Goal: Information Seeking & Learning: Learn about a topic

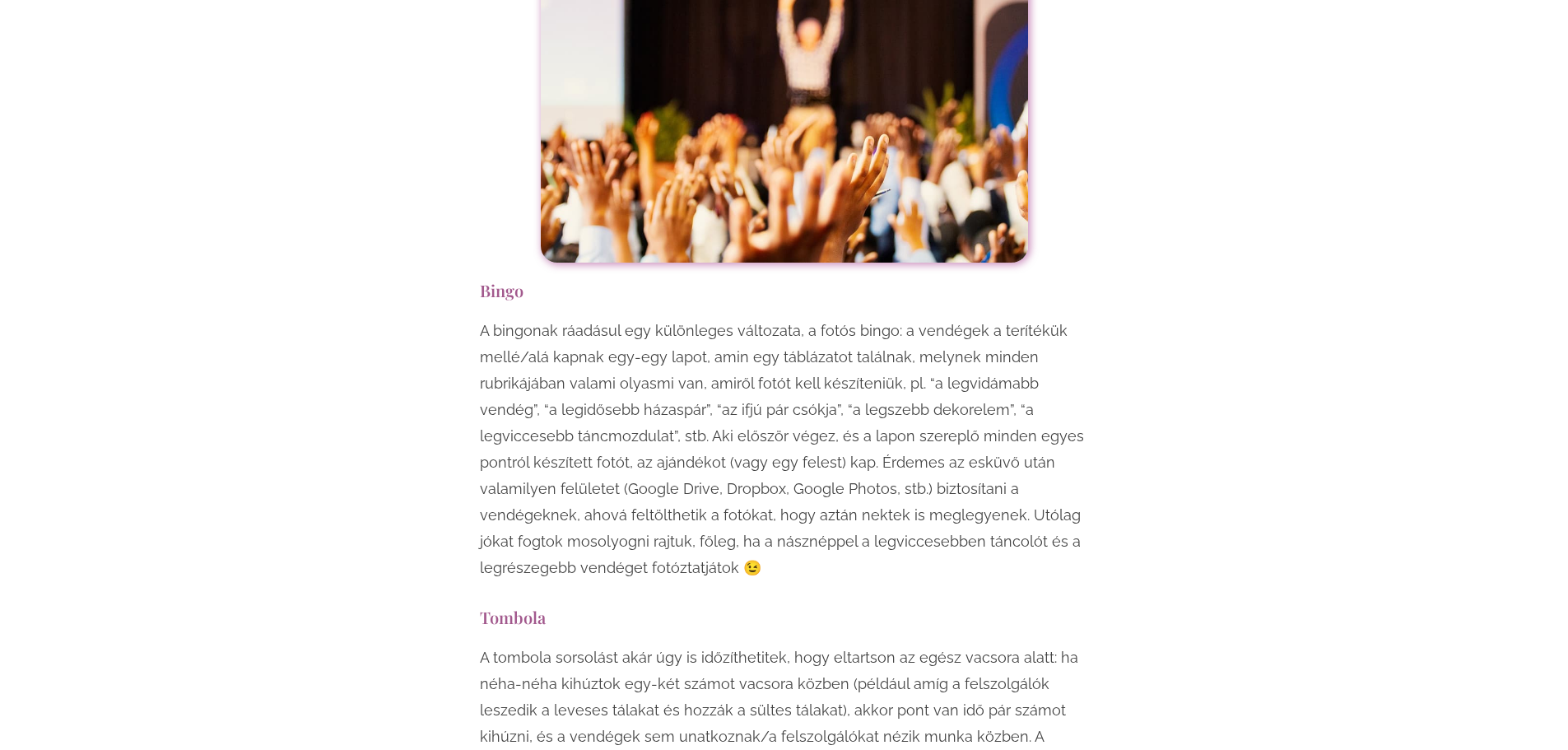
scroll to position [6834, 0]
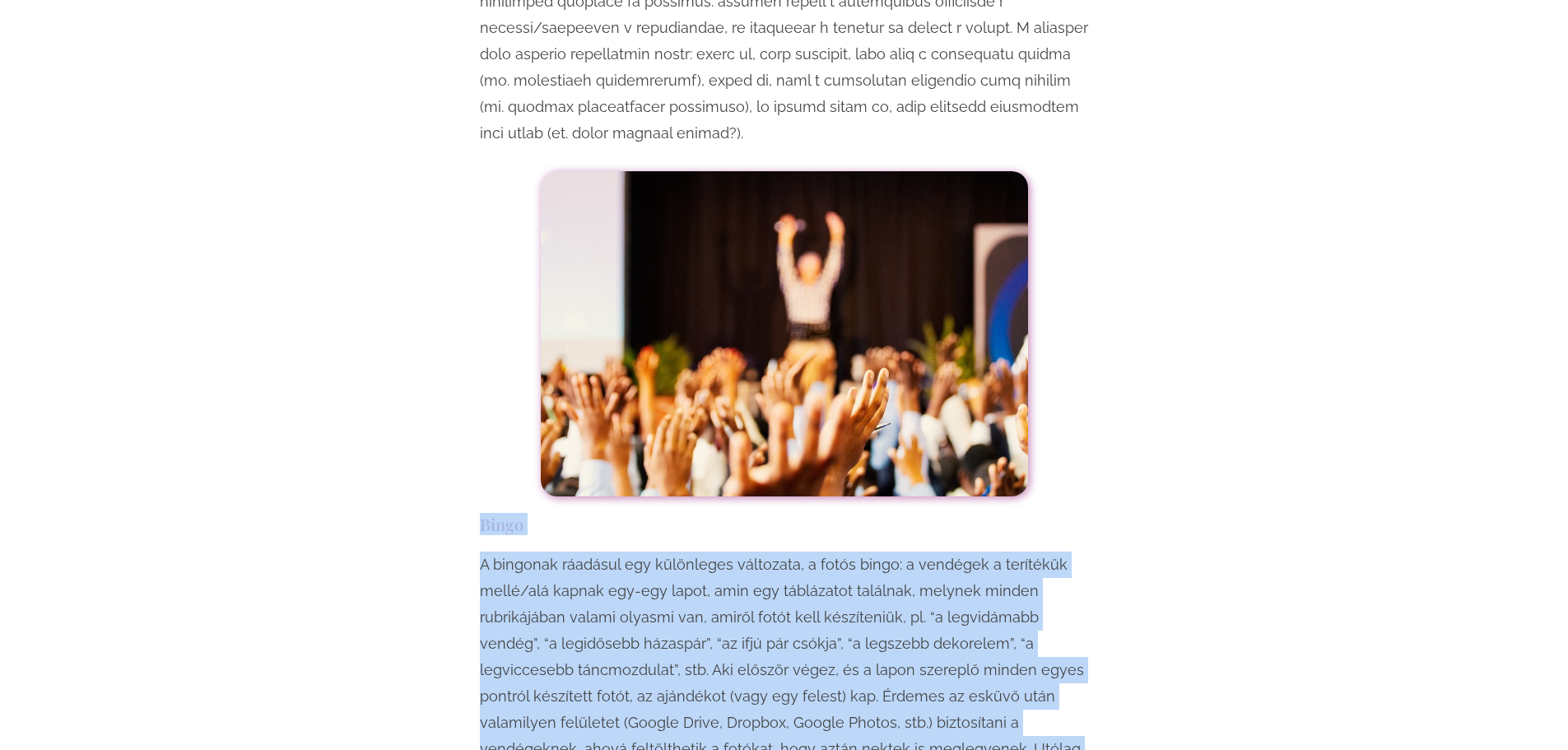
drag, startPoint x: 478, startPoint y: 362, endPoint x: 702, endPoint y: 642, distance: 358.6
click at [702, 642] on div "Egy esküvő mindenképpen örömteli, jó hangulatú esemény, viszont ha szeretnéd, h…" at bounding box center [784, 752] width 625 height 13047
copy div "Bingo A bingonak ráadásul egy különleges változata, a fotós bingo: a vendégek a…"
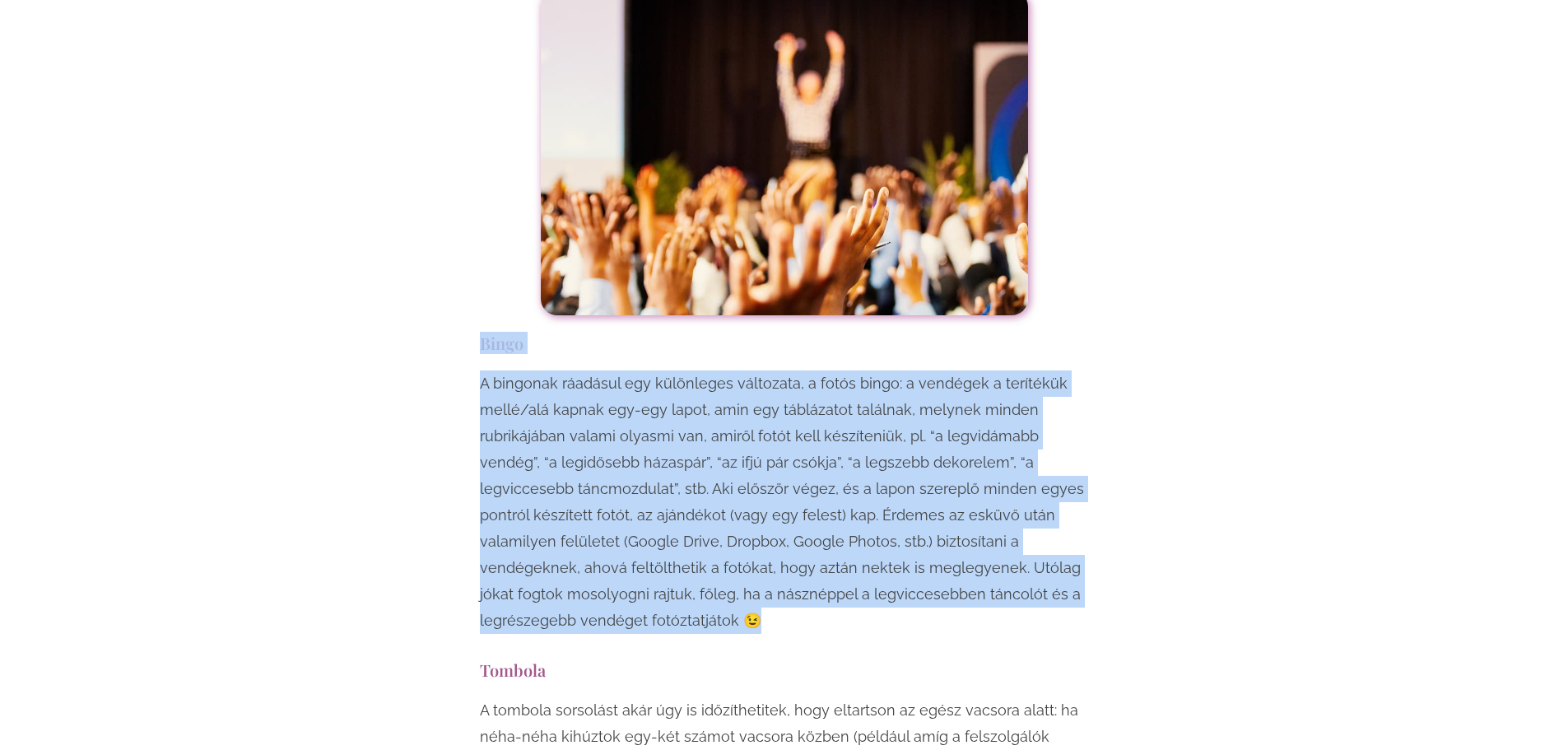
scroll to position [7246, 0]
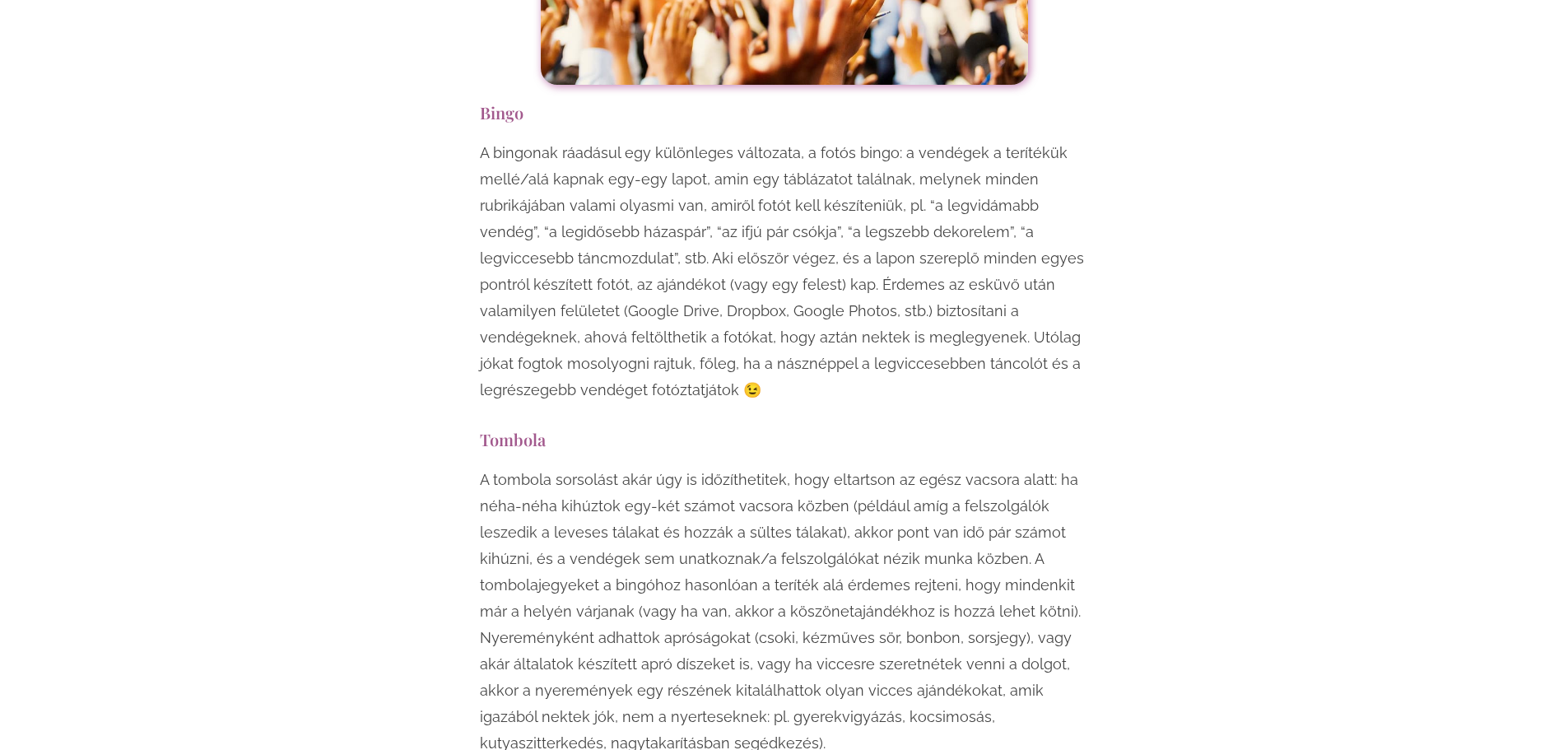
click at [1142, 579] on div "Egy esküvő mindenképpen örömteli, jó hangulatú esemény, viszont ha szeretnéd, h…" at bounding box center [784, 340] width 963 height 13047
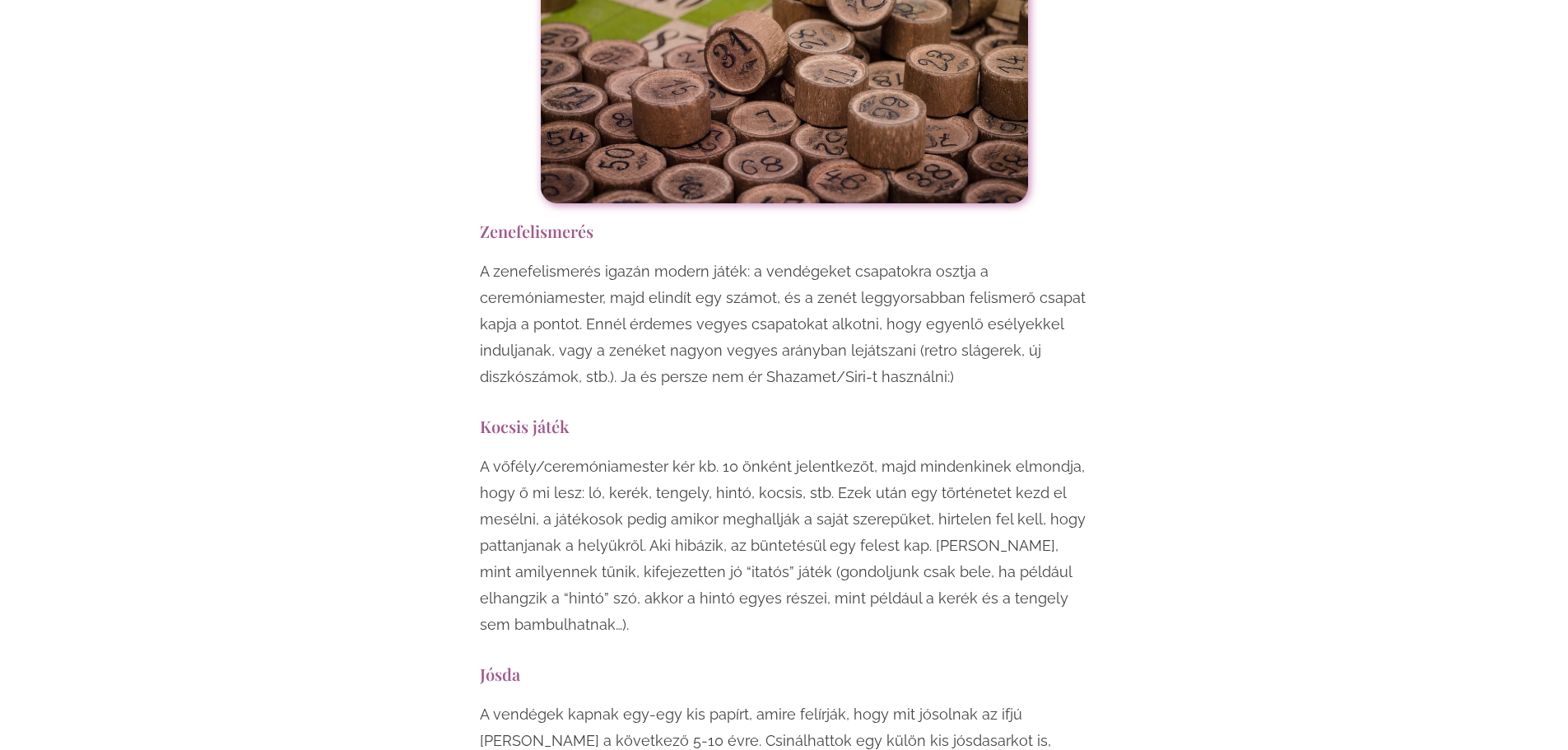
scroll to position [8151, 0]
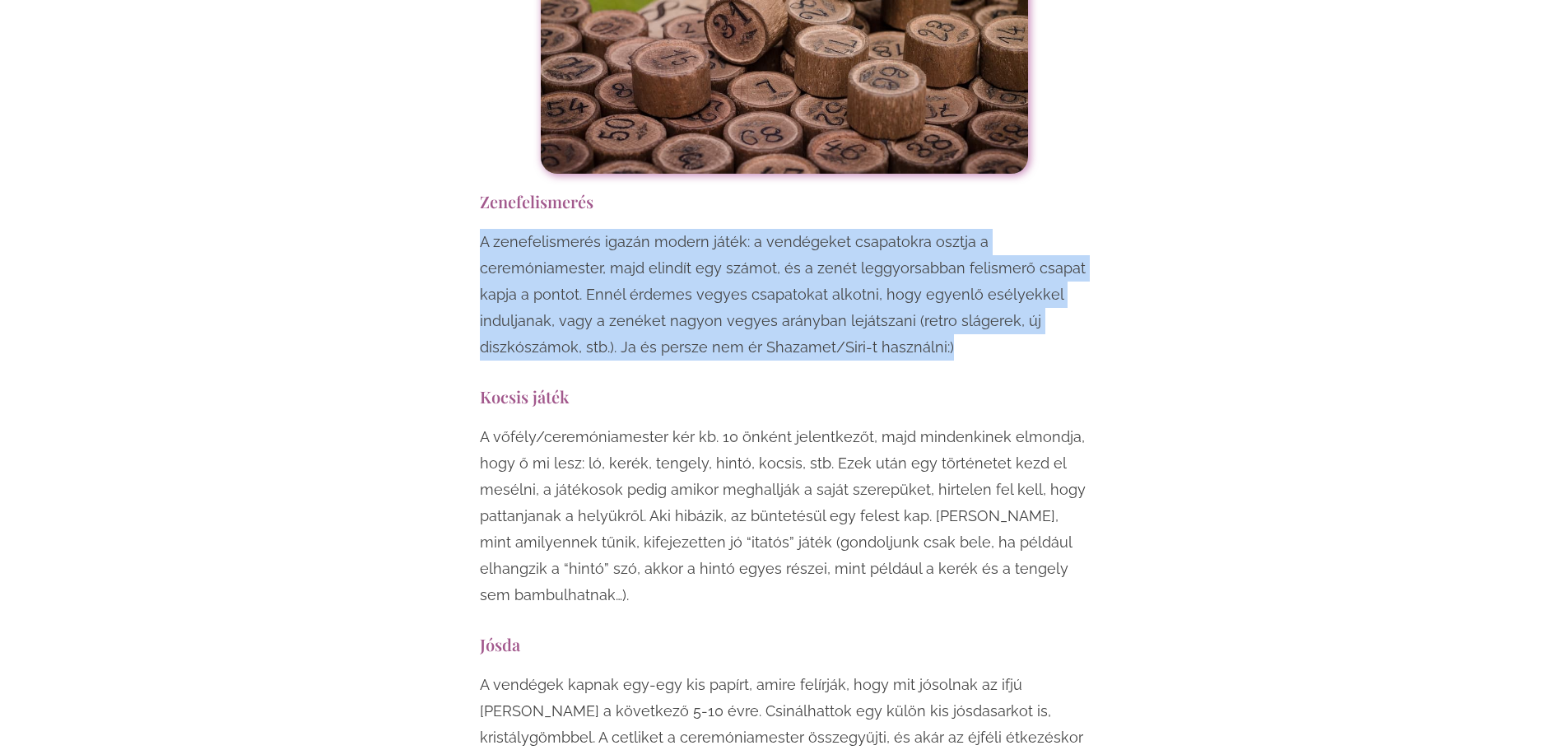
drag, startPoint x: 478, startPoint y: 81, endPoint x: 989, endPoint y: 193, distance: 523.1
copy p "A zenefelismerés igazán modern játék: a vendégeket csapatokra osztja a ceremóni…"
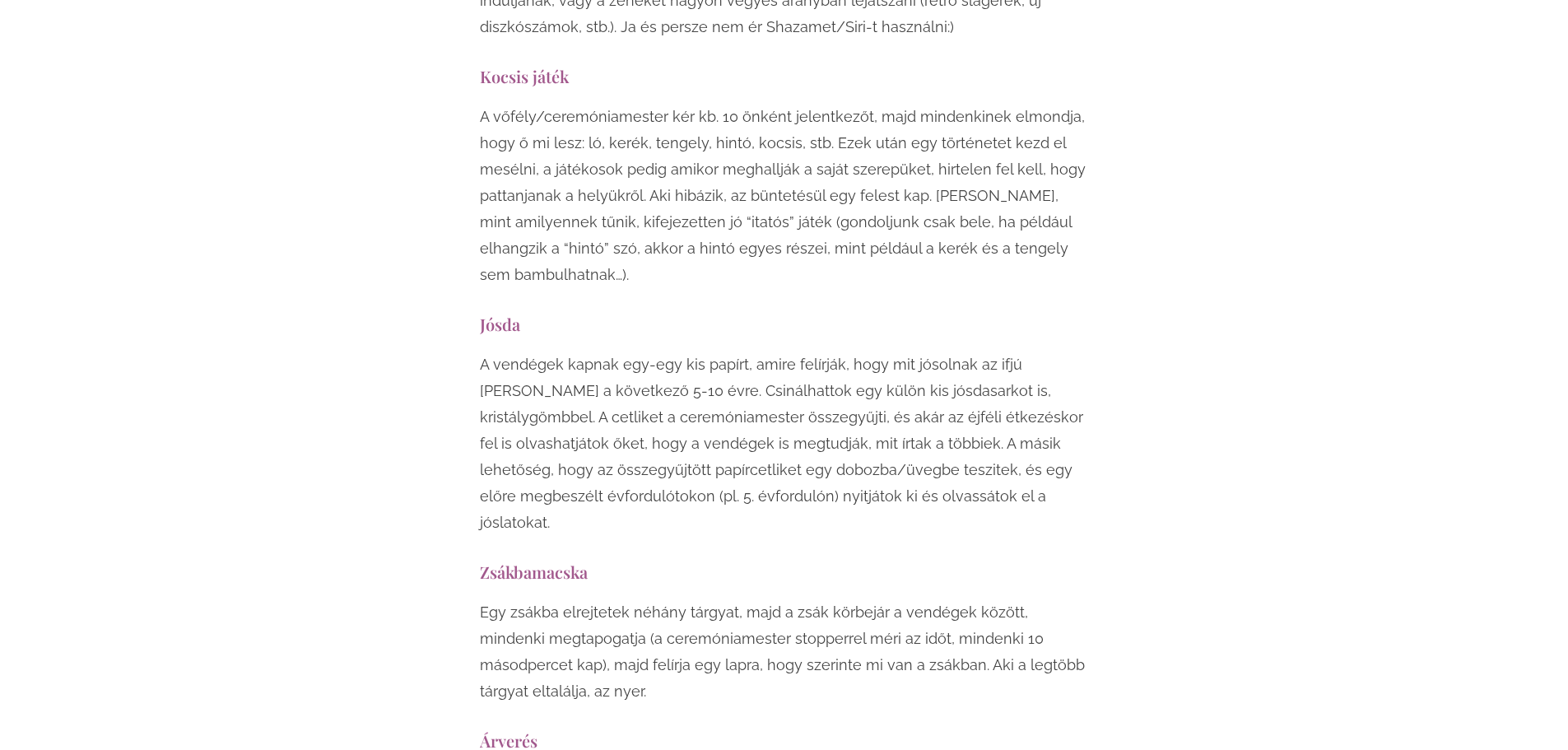
scroll to position [8481, 0]
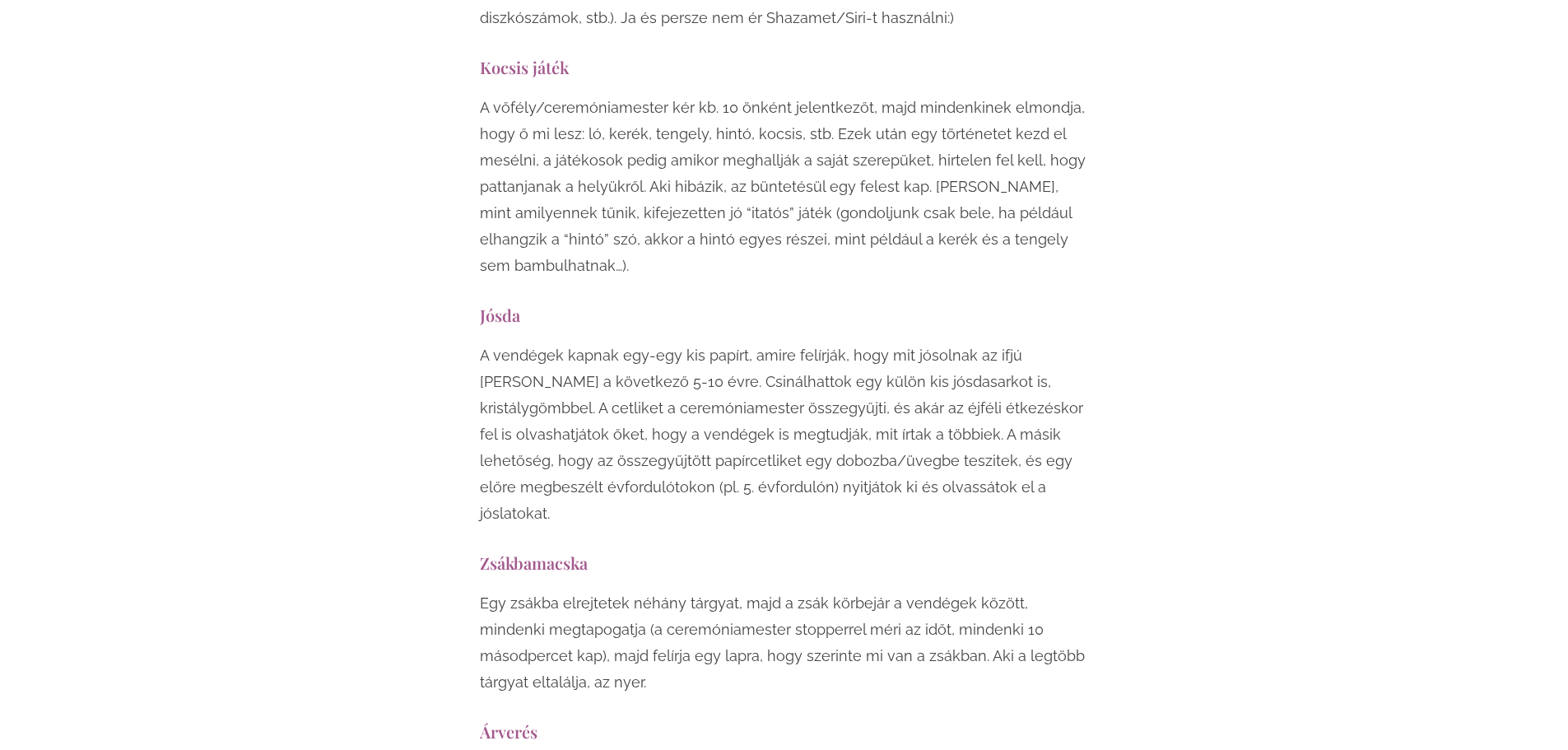
click at [480, 343] on p "A vendégek kapnak egy-egy kis papírt, amire felírják, hogy mit jósolnak az ifjú…" at bounding box center [785, 435] width 609 height 184
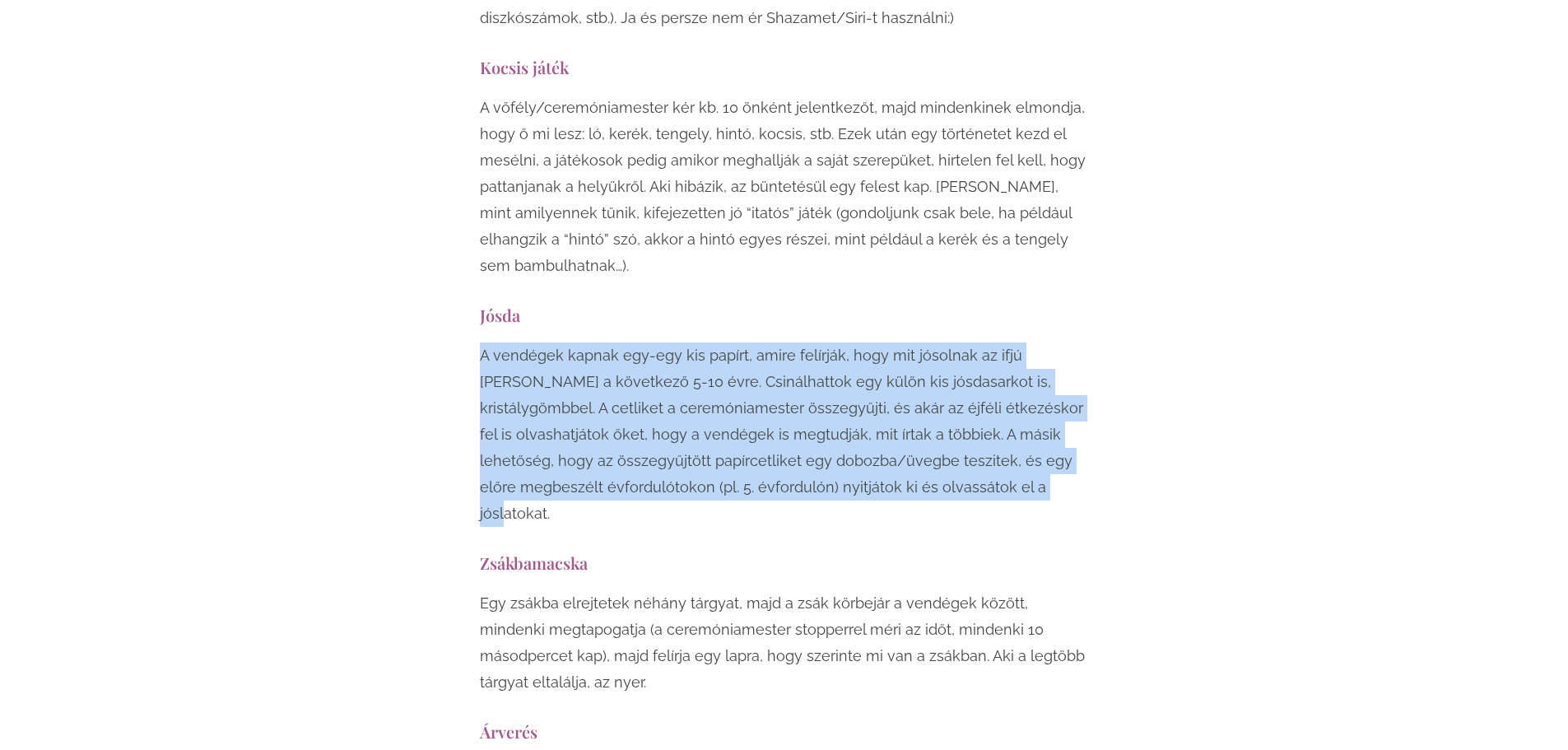
drag, startPoint x: 480, startPoint y: 193, endPoint x: 896, endPoint y: 331, distance: 438.3
click at [896, 343] on p "A vendégek kapnak egy-egy kis papírt, amire felírják, hogy mit jósolnak az ifjú…" at bounding box center [785, 435] width 609 height 184
copy p "A vendégek kapnak egy-egy kis papírt, amire felírják, hogy mit jósolnak az ifjú…"
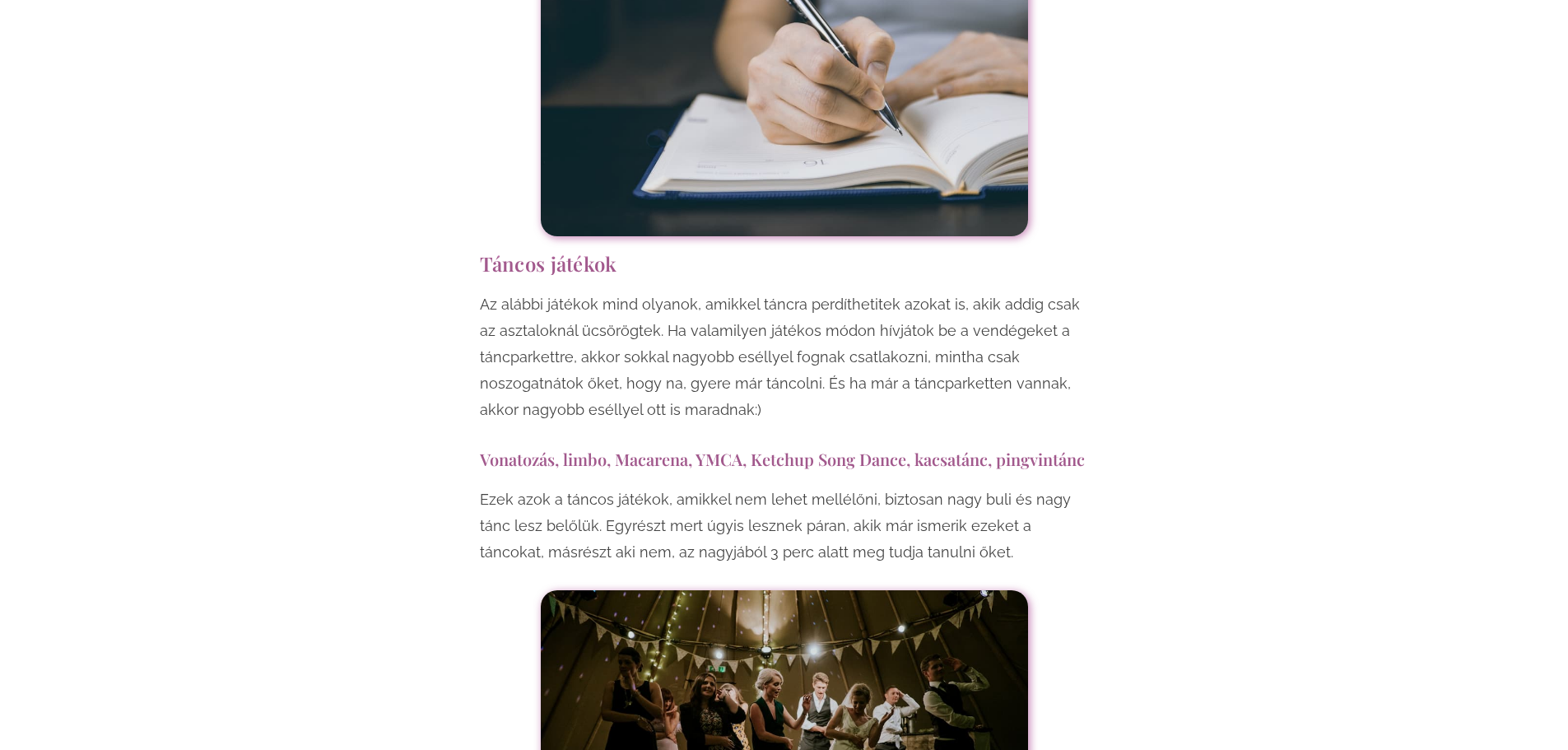
scroll to position [10622, 0]
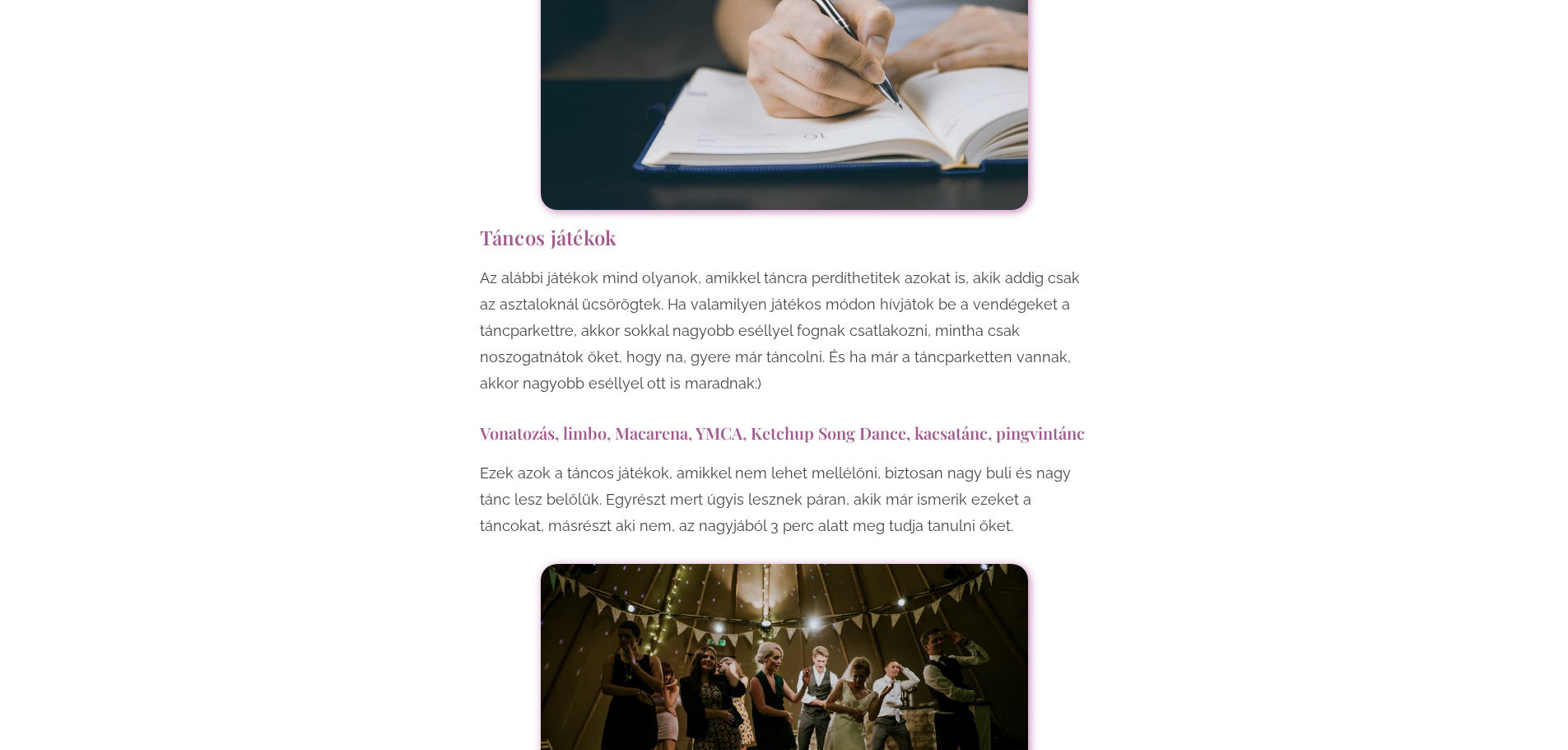
drag, startPoint x: 480, startPoint y: 245, endPoint x: 983, endPoint y: 343, distance: 512.5
copy div "Vonatozás, limbo, Macarena, YMCA, Ketchup Song Dance, kacsatánc, pingvintánc Ez…"
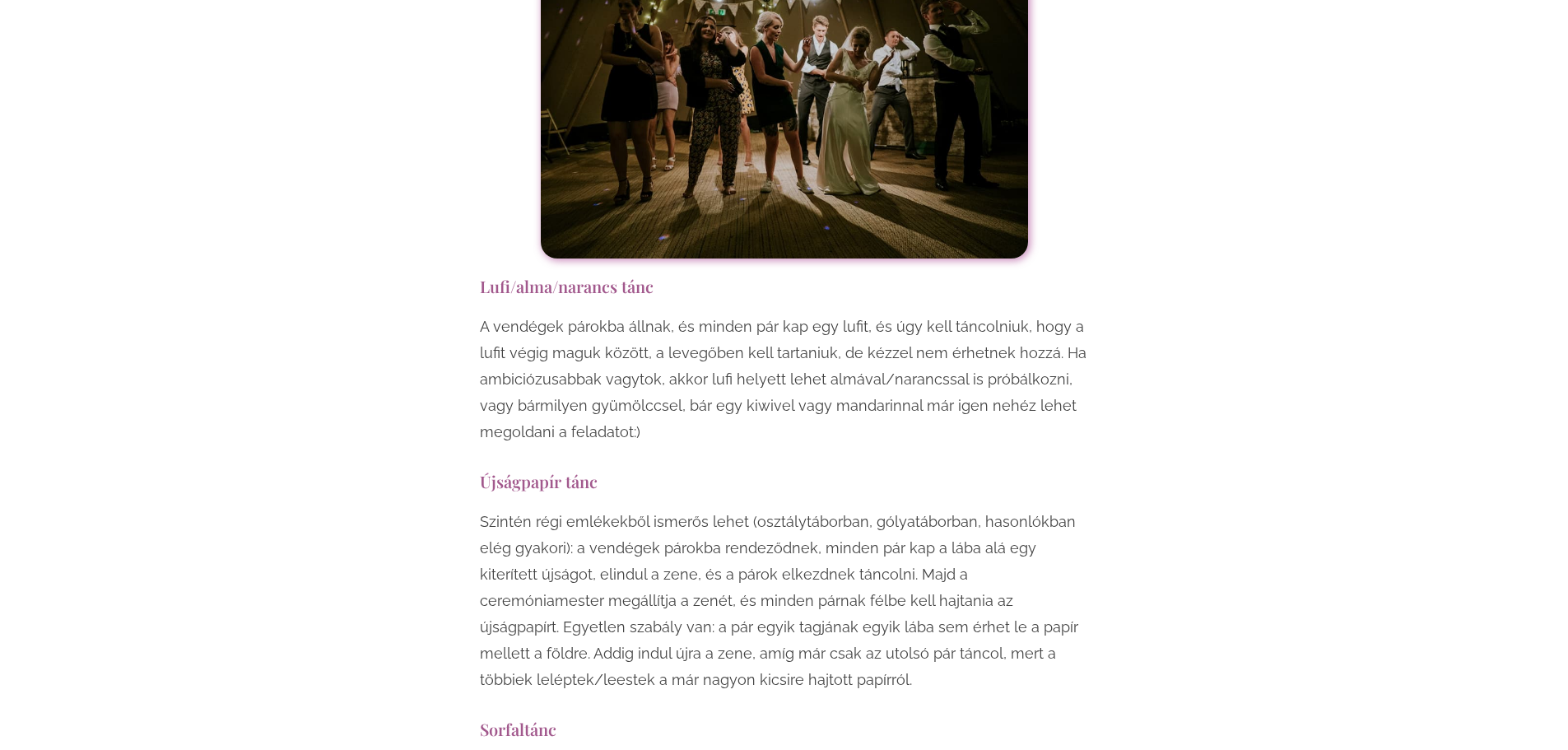
scroll to position [11279, 0]
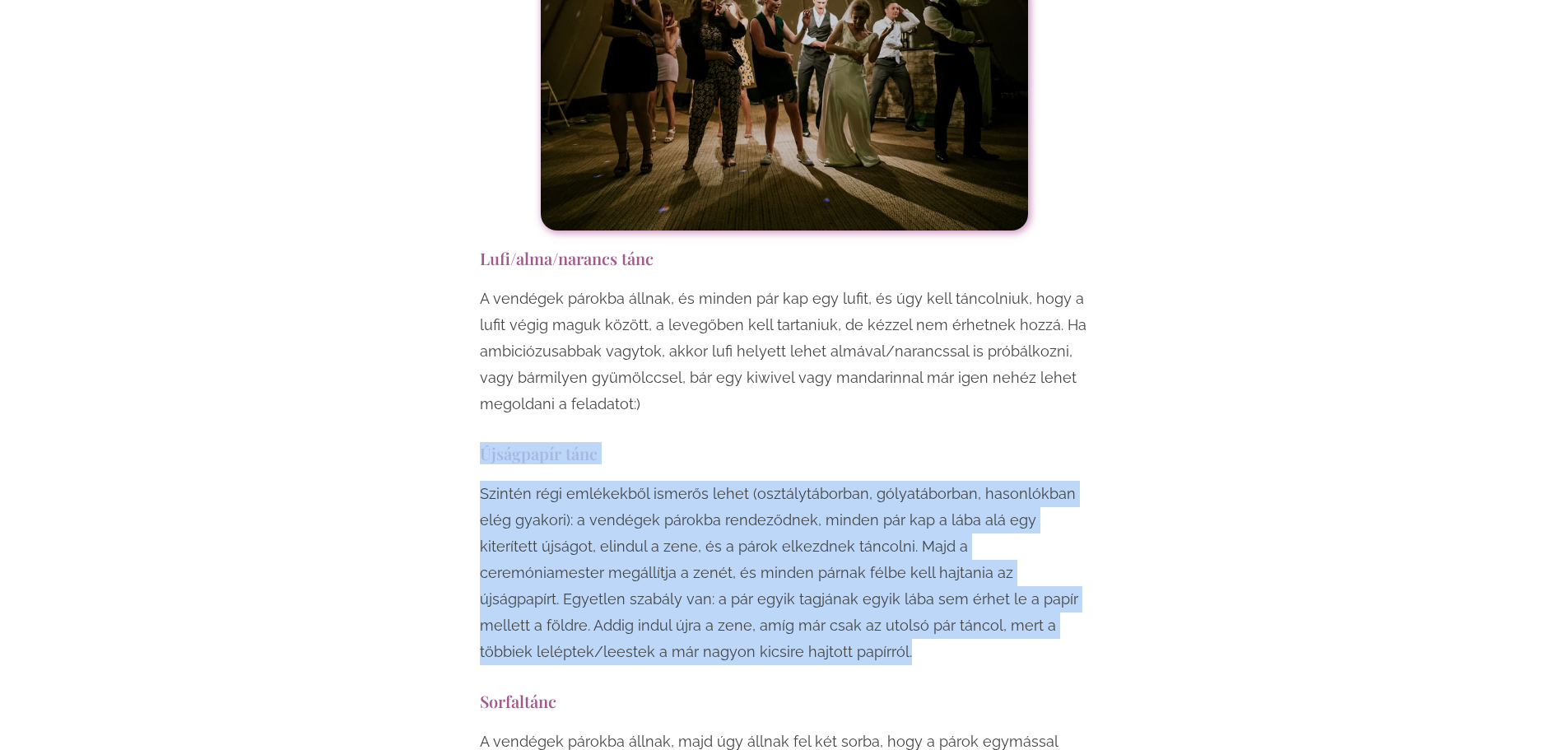
drag, startPoint x: 482, startPoint y: 271, endPoint x: 760, endPoint y: 470, distance: 341.9
copy div "Újságpapír tánc Szintén régi emlékekből ismerős lehet (osztálytáborban, gólyatá…"
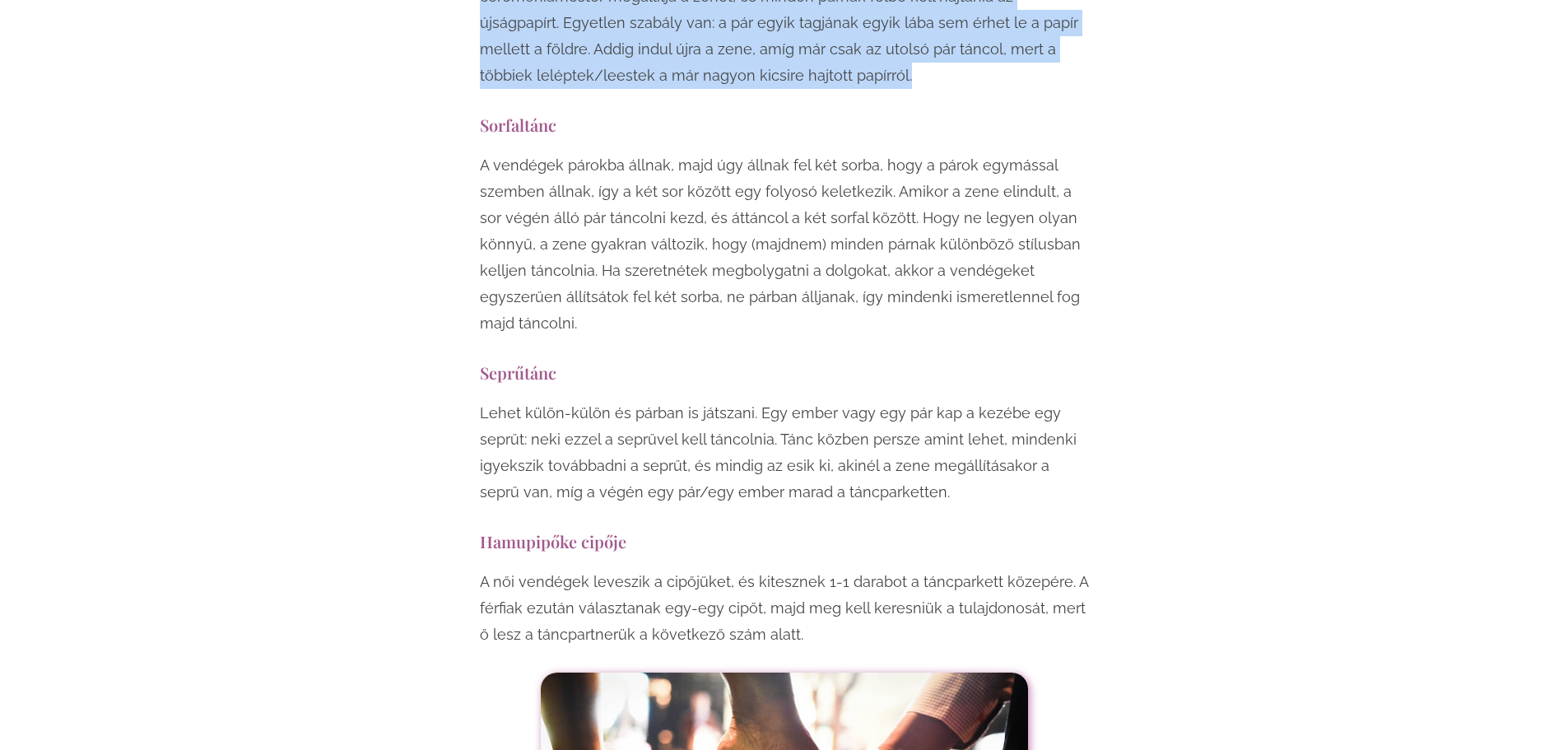
scroll to position [11938, 0]
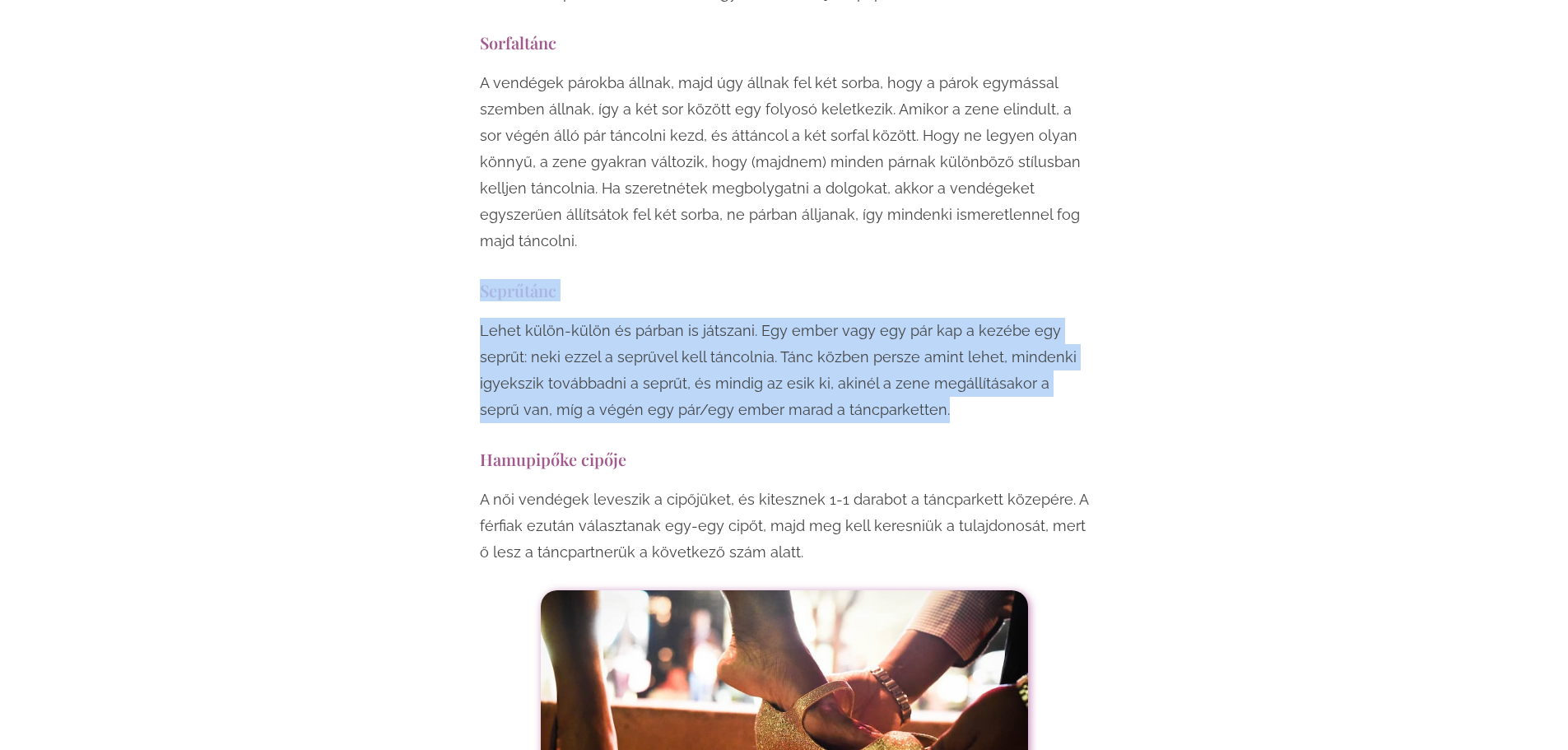
drag, startPoint x: 480, startPoint y: 105, endPoint x: 964, endPoint y: 222, distance: 497.9
copy div "Seprűtánc Lehet külön-külön és párban is játszani. Egy ember vagy egy pár kap a…"
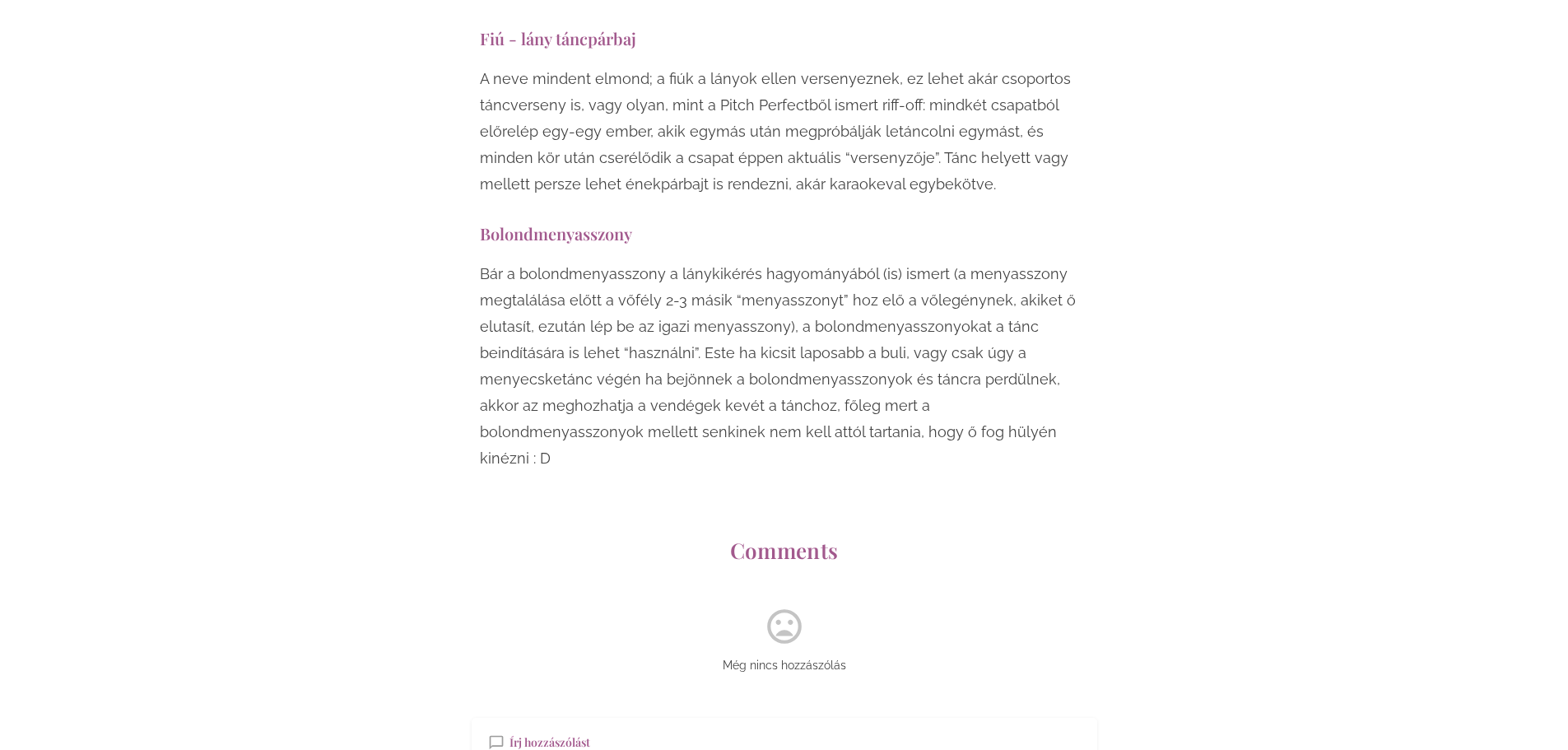
scroll to position [13091, 0]
